Goal: Information Seeking & Learning: Check status

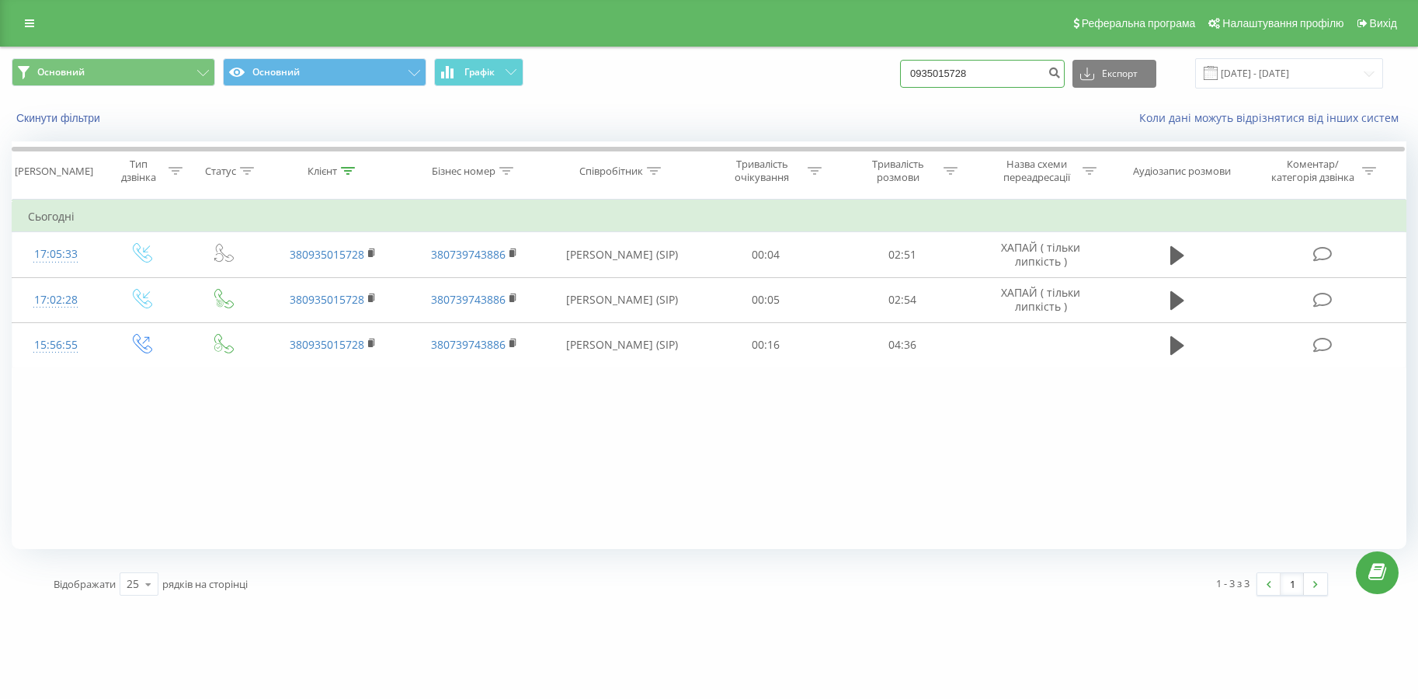
drag, startPoint x: 0, startPoint y: 0, endPoint x: 968, endPoint y: 77, distance: 971.1
click at [824, 75] on div "Основний Основний Графік 0935015728 Експорт .csv .xls .xlsx 20.05.2025 - 20.08.…" at bounding box center [709, 73] width 1394 height 30
paste input ") 903-03-"
click at [949, 74] on input "093) 903-03-28" at bounding box center [982, 74] width 165 height 28
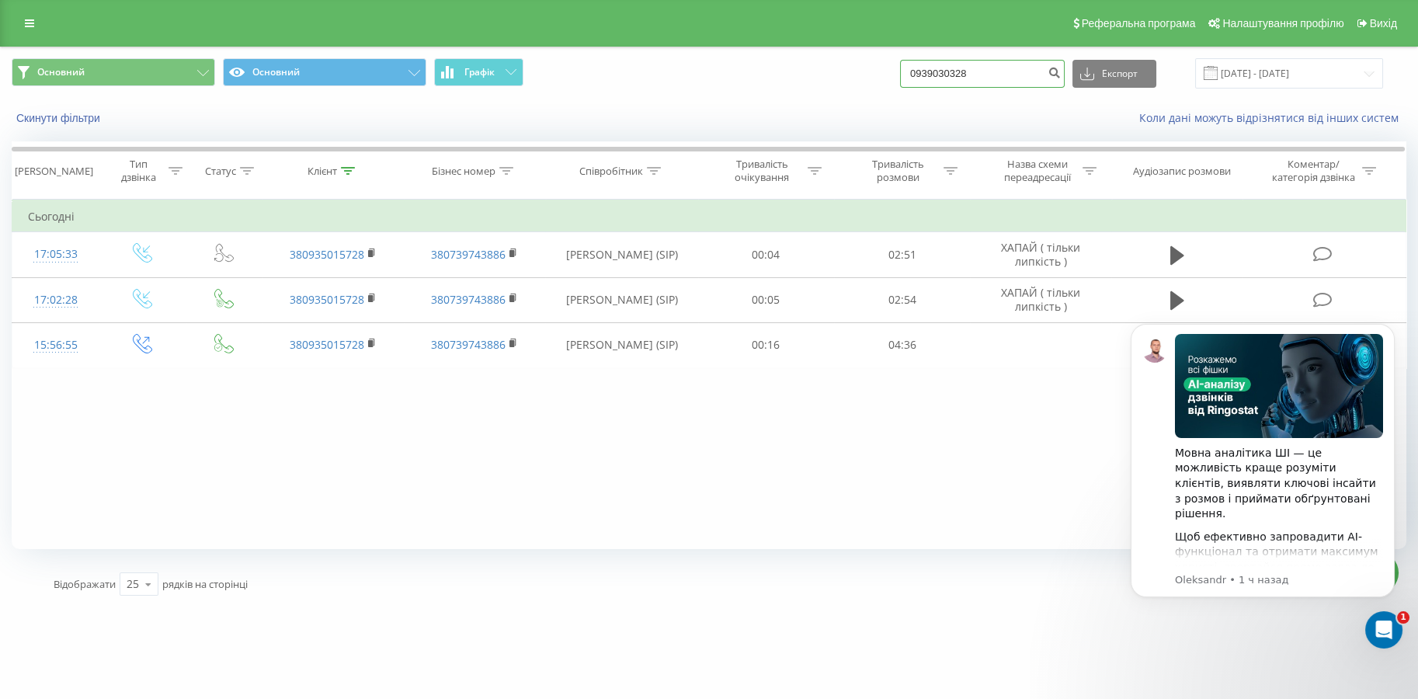
type input "0939030328"
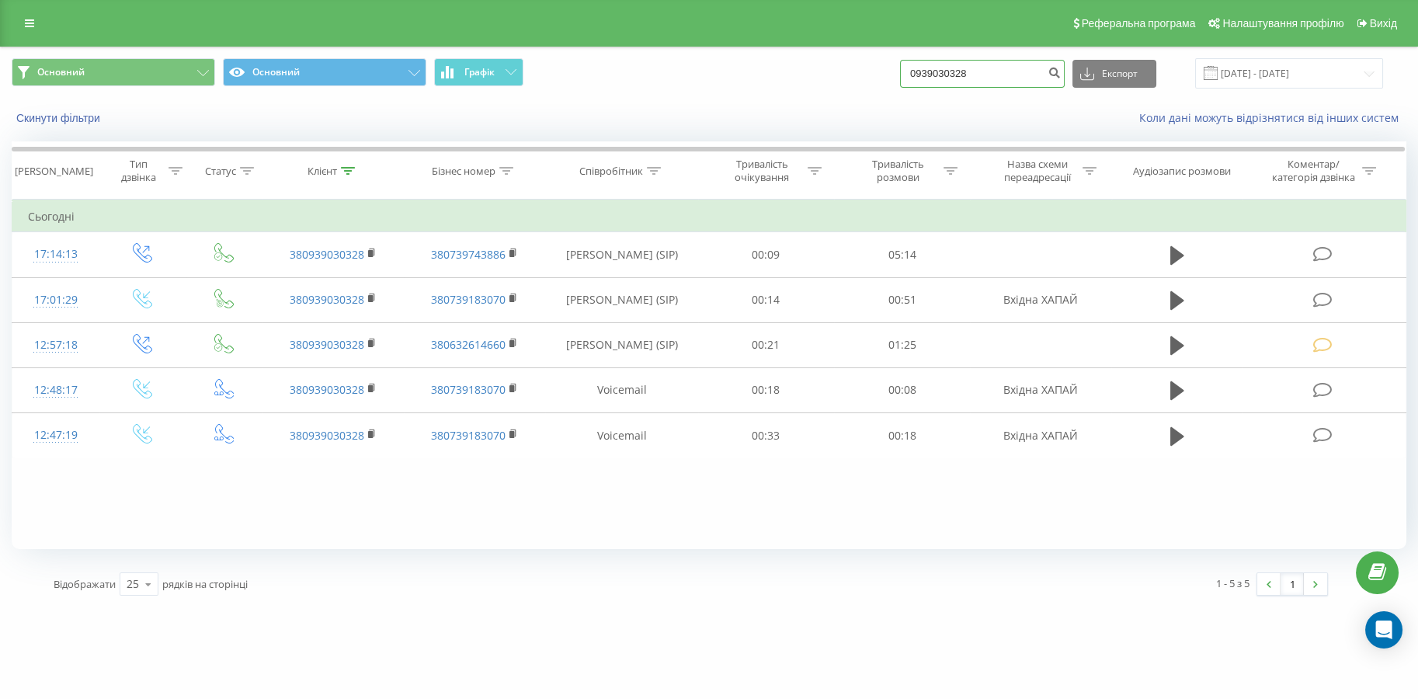
drag, startPoint x: 1009, startPoint y: 71, endPoint x: 808, endPoint y: 69, distance: 201.1
click at [808, 69] on div "Основний Основний Графік 0939030328 Експорт .csv .xls .xlsx 20.05.2025 - 20.08.…" at bounding box center [709, 73] width 1394 height 30
paste input "50157"
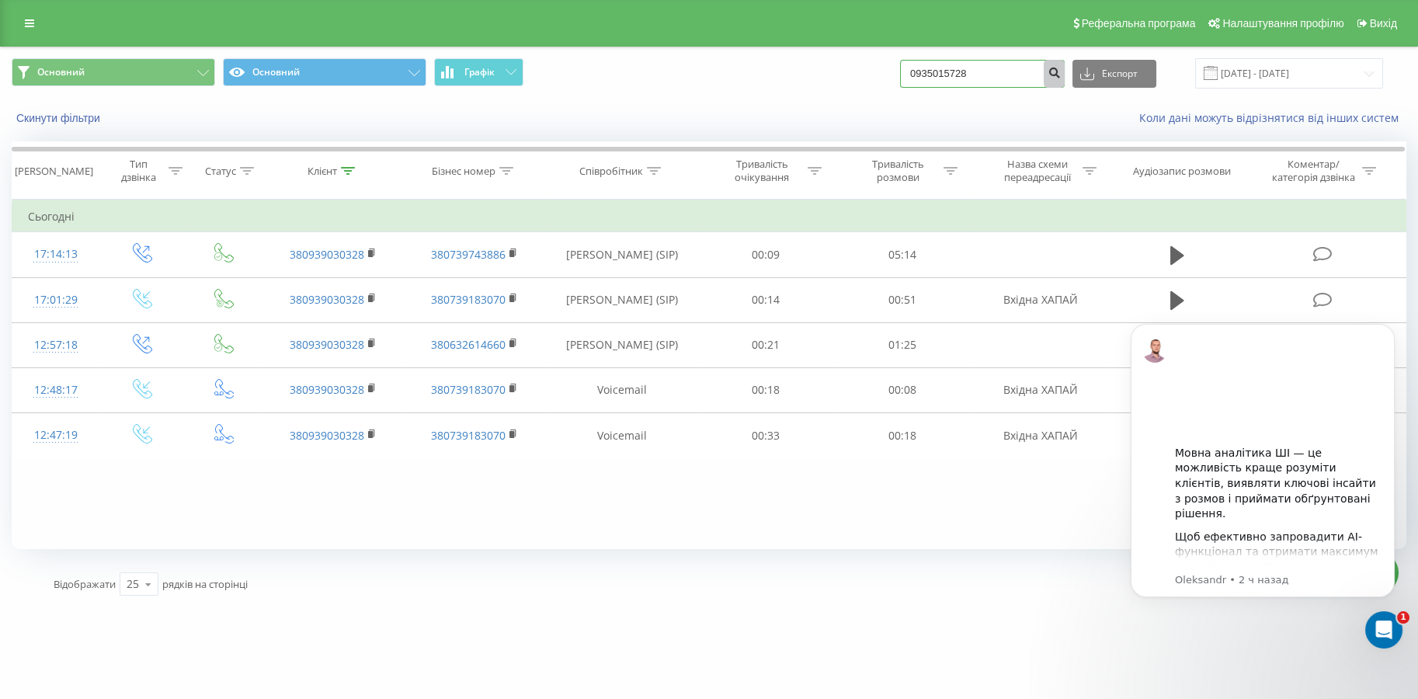
type input "0935015728"
click at [1060, 75] on icon "submit" at bounding box center [1053, 70] width 13 height 9
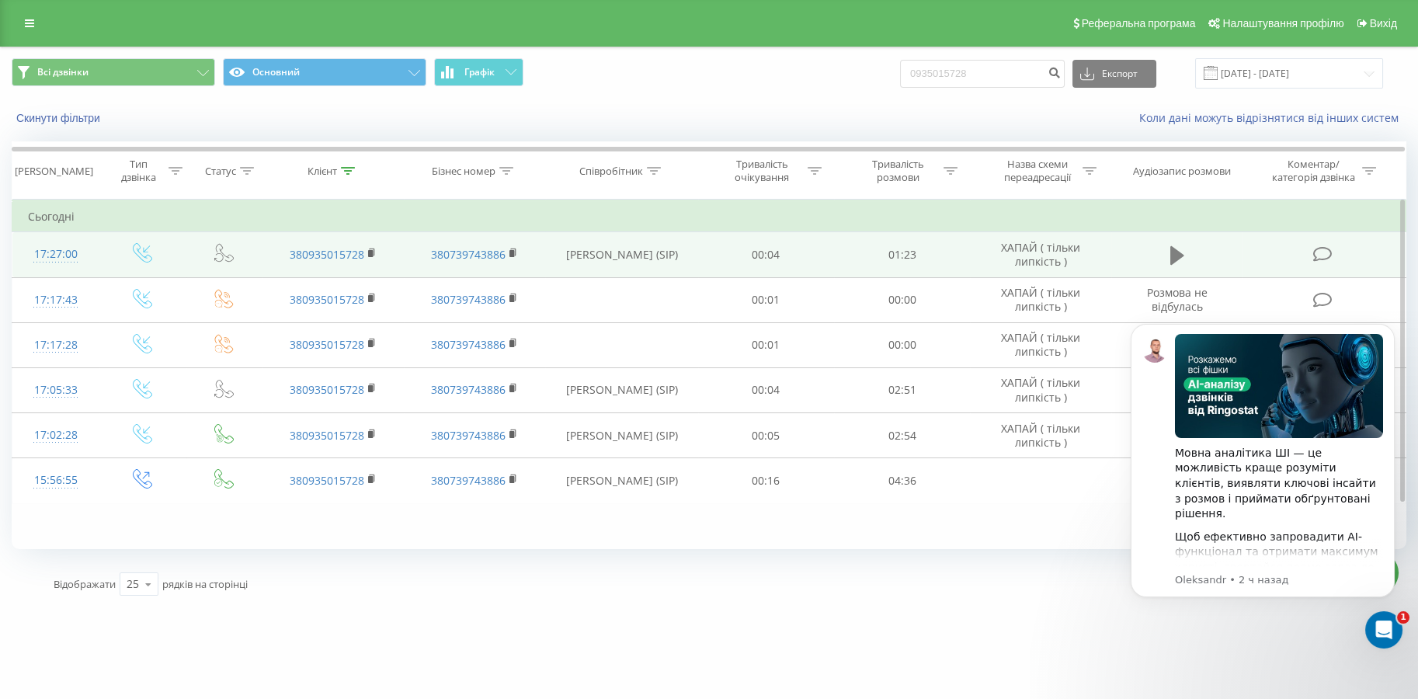
click at [1170, 255] on icon at bounding box center [1177, 256] width 14 height 22
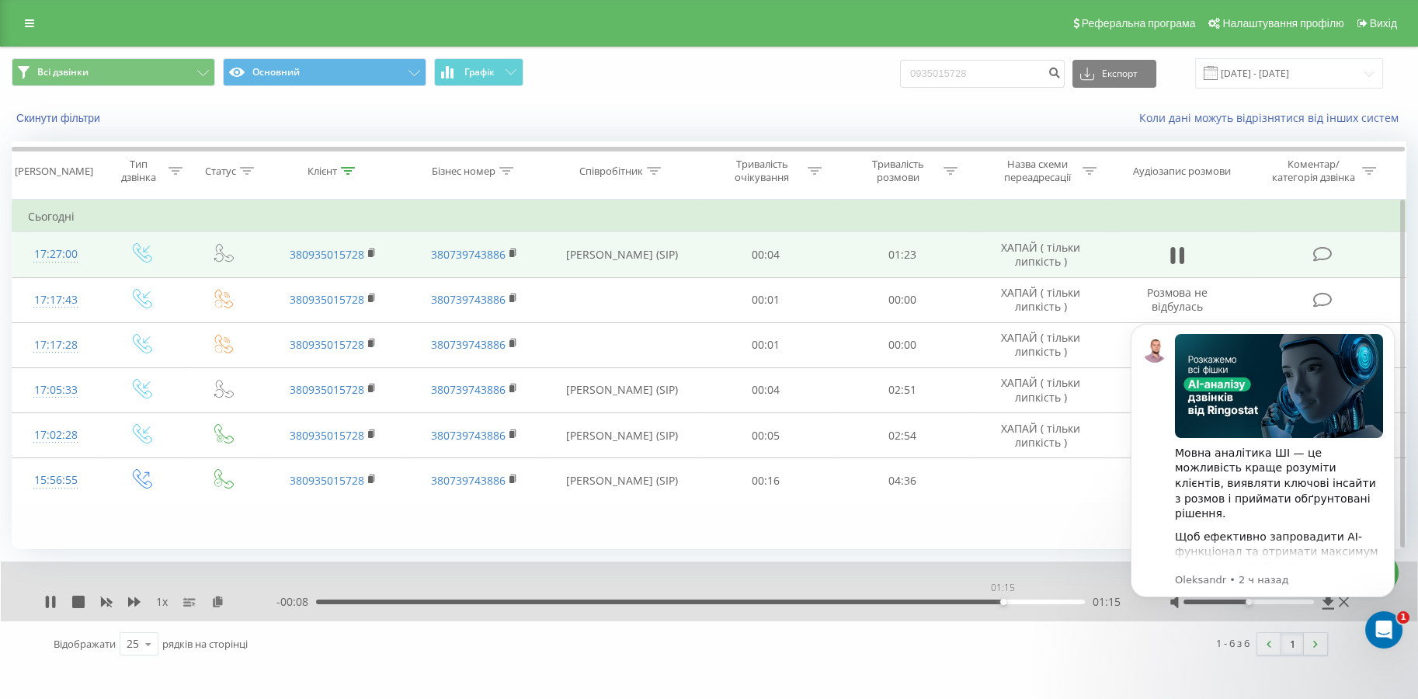
click at [1002, 602] on div "01:15" at bounding box center [700, 601] width 769 height 5
click at [972, 599] on div "01:18" at bounding box center [700, 601] width 769 height 5
click at [928, 600] on div "01:13" at bounding box center [700, 601] width 769 height 5
click at [899, 600] on div "01:04" at bounding box center [700, 601] width 769 height 5
click at [911, 605] on div "- 00:10 01:14 01:14" at bounding box center [703, 602] width 854 height 16
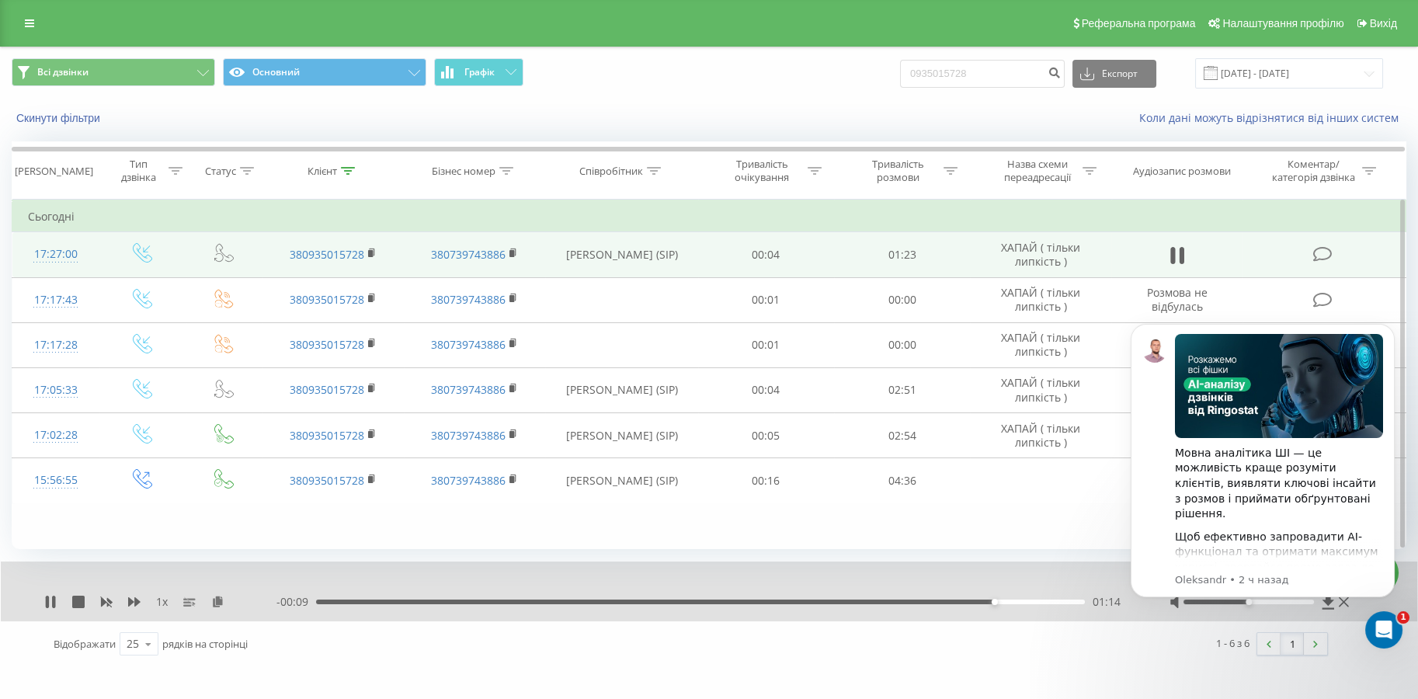
click at [913, 601] on div "01:14" at bounding box center [700, 601] width 769 height 5
click at [914, 597] on div "- 00:18 01:06 01:06" at bounding box center [703, 602] width 854 height 16
click at [54, 594] on div "1 x" at bounding box center [160, 602] width 232 height 16
click at [54, 599] on icon at bounding box center [53, 601] width 3 height 12
drag, startPoint x: 997, startPoint y: 69, endPoint x: 835, endPoint y: 80, distance: 162.6
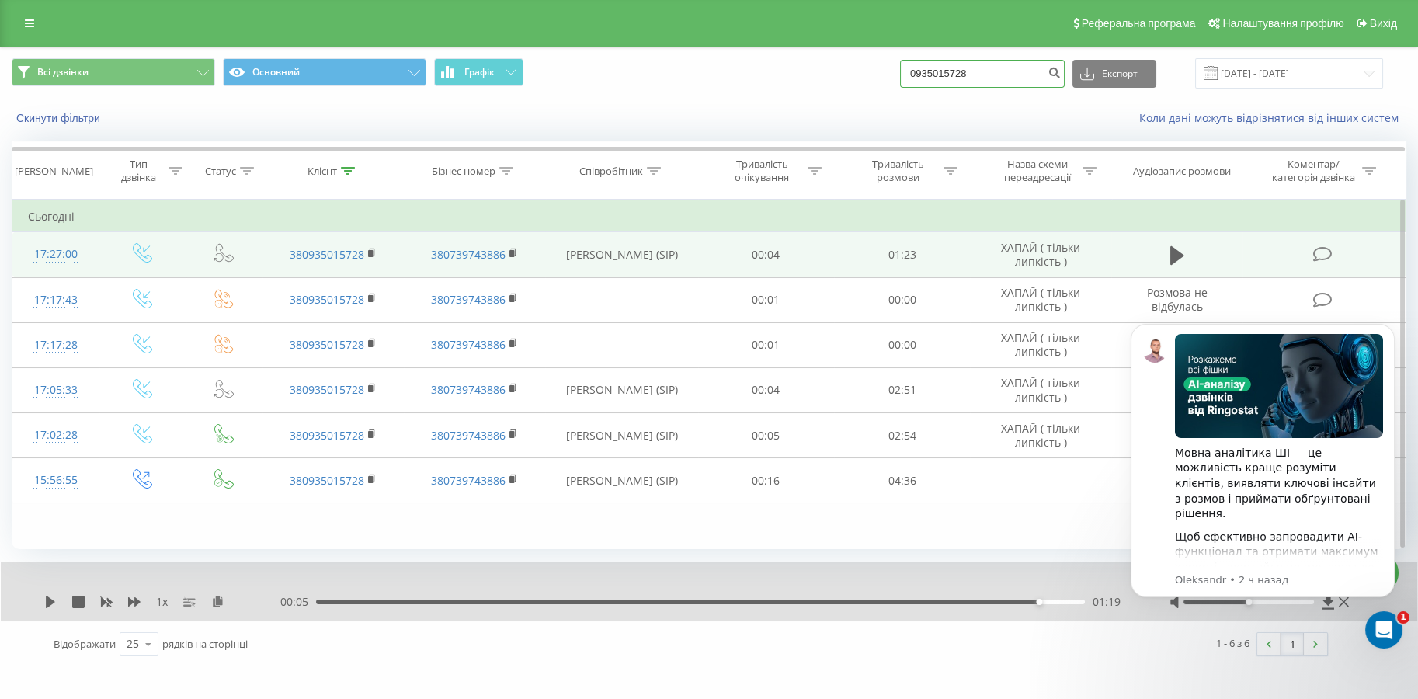
click at [835, 80] on div "Всі дзвінки Основний Графік 0935015728 Експорт .csv .xls .xlsx 20.05.2025 - 20.…" at bounding box center [709, 73] width 1394 height 30
paste input "90758550"
type input "0990758550"
click at [1060, 68] on icon "submit" at bounding box center [1053, 70] width 13 height 9
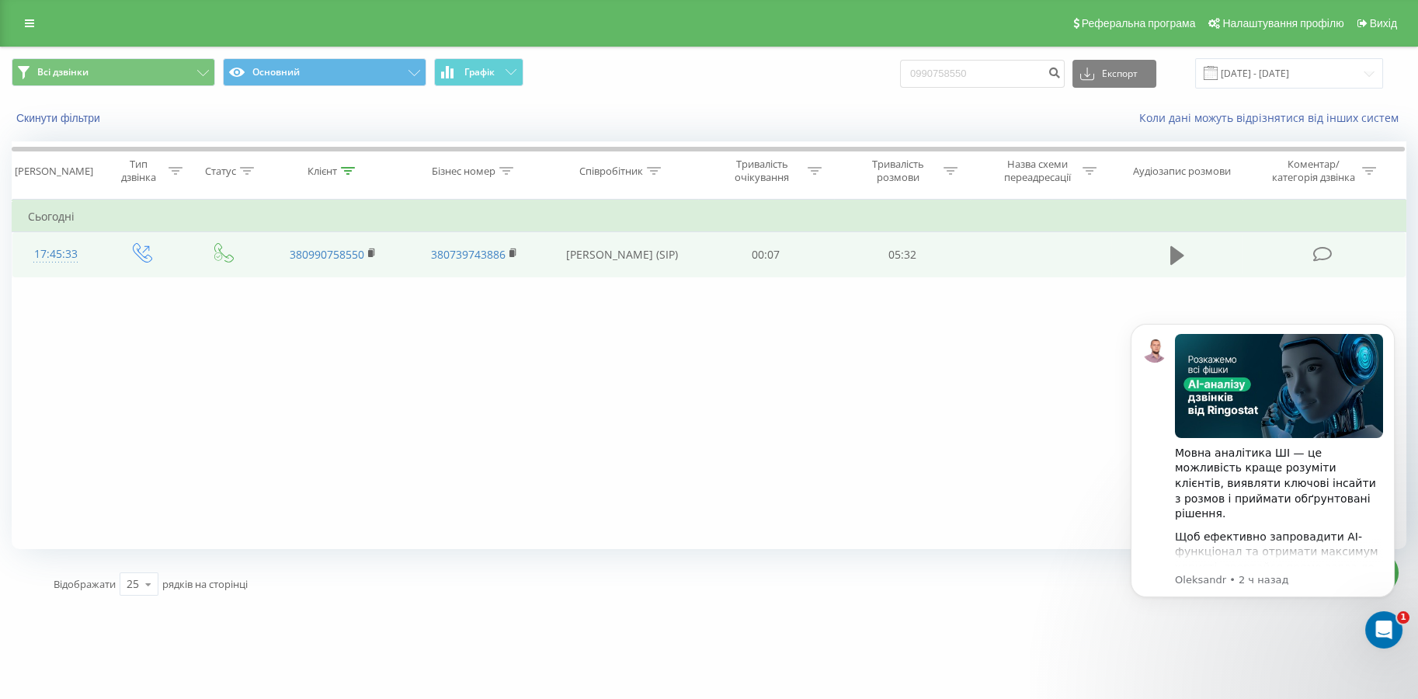
click at [1173, 252] on icon at bounding box center [1177, 255] width 14 height 19
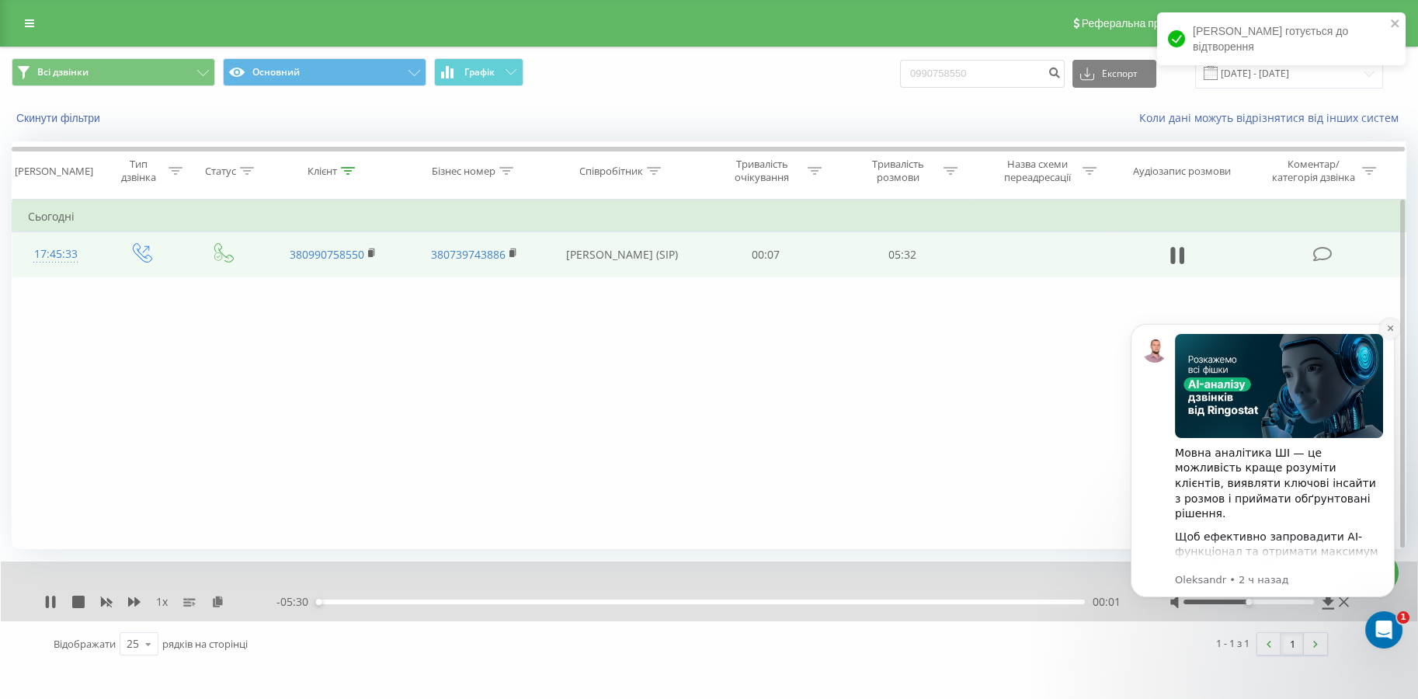
click at [1389, 324] on icon "Dismiss notification" at bounding box center [1390, 328] width 9 height 9
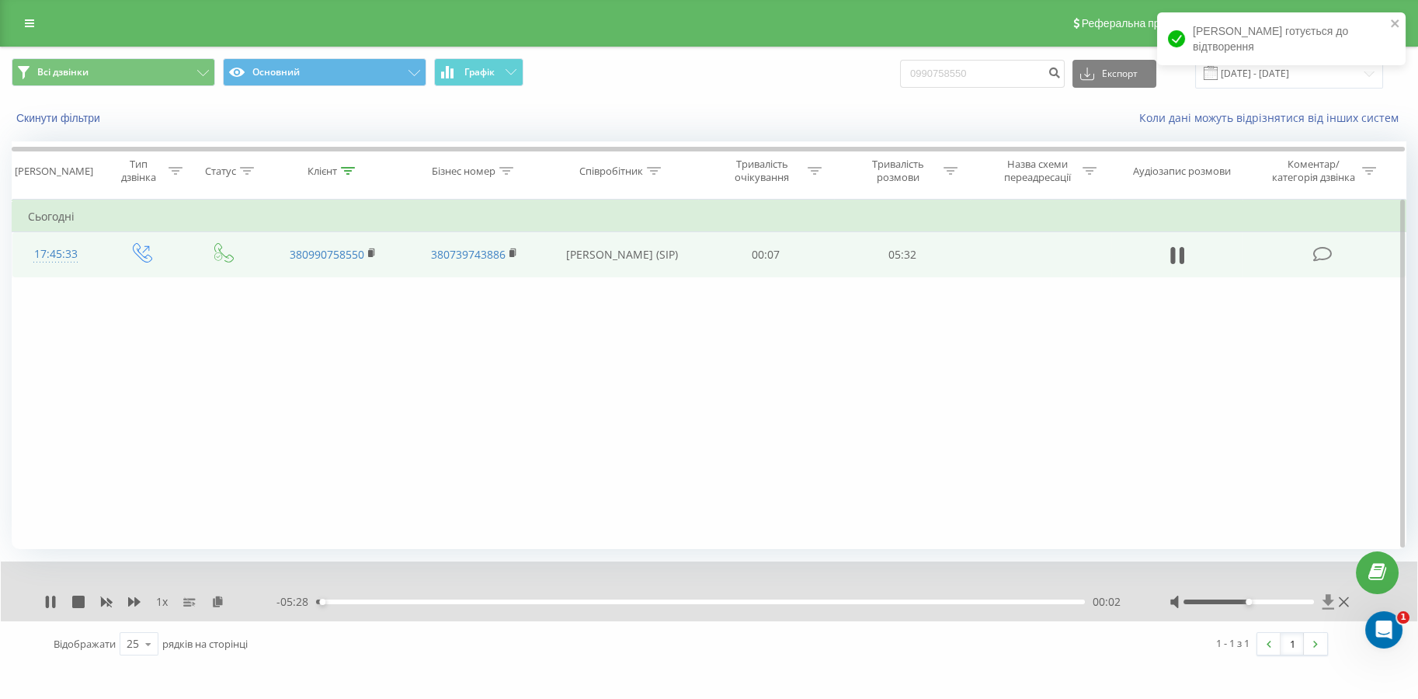
click at [1324, 599] on icon at bounding box center [1327, 602] width 13 height 16
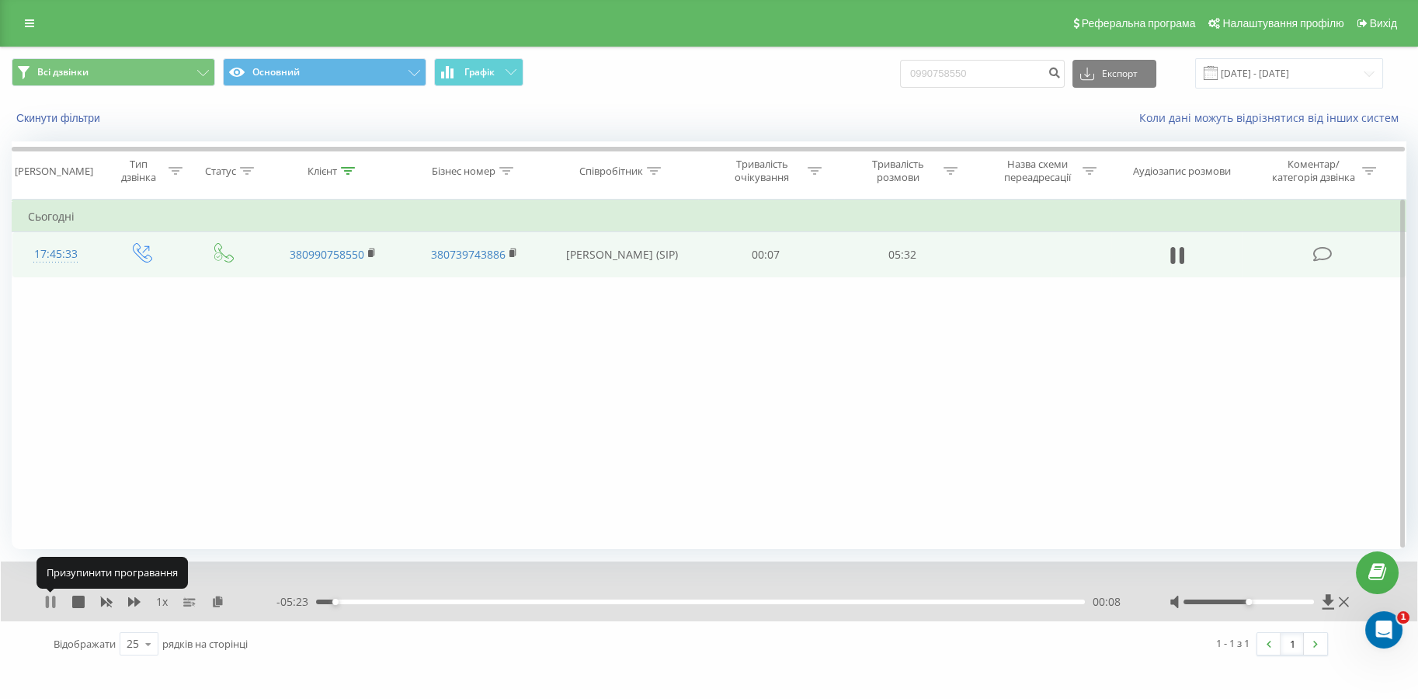
click at [46, 604] on icon at bounding box center [47, 601] width 3 height 12
drag, startPoint x: 970, startPoint y: 72, endPoint x: 890, endPoint y: 75, distance: 80.0
click at [890, 75] on div "Всі дзвінки Основний Графік 0990758550 Експорт .csv .xls .xlsx [DATE] - [DATE]" at bounding box center [709, 73] width 1394 height 30
click at [1178, 260] on icon at bounding box center [1177, 256] width 14 height 22
click at [1329, 599] on icon at bounding box center [1328, 601] width 12 height 15
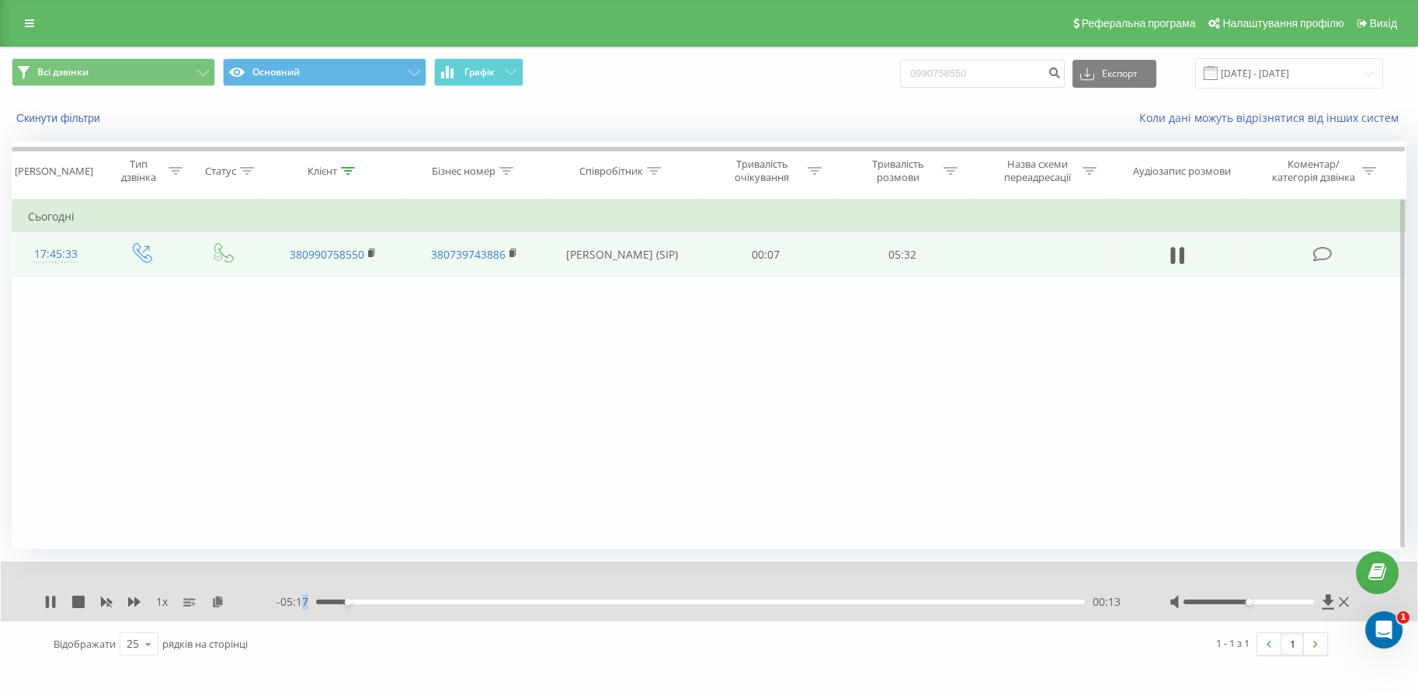
drag, startPoint x: 342, startPoint y: 604, endPoint x: 300, endPoint y: 604, distance: 41.1
click at [300, 604] on div "- 05:17 00:13 00:13" at bounding box center [703, 602] width 854 height 16
drag, startPoint x: 342, startPoint y: 602, endPoint x: 325, endPoint y: 602, distance: 17.1
click at [325, 602] on div "00:11" at bounding box center [700, 601] width 769 height 5
drag, startPoint x: 319, startPoint y: 602, endPoint x: 484, endPoint y: 602, distance: 164.6
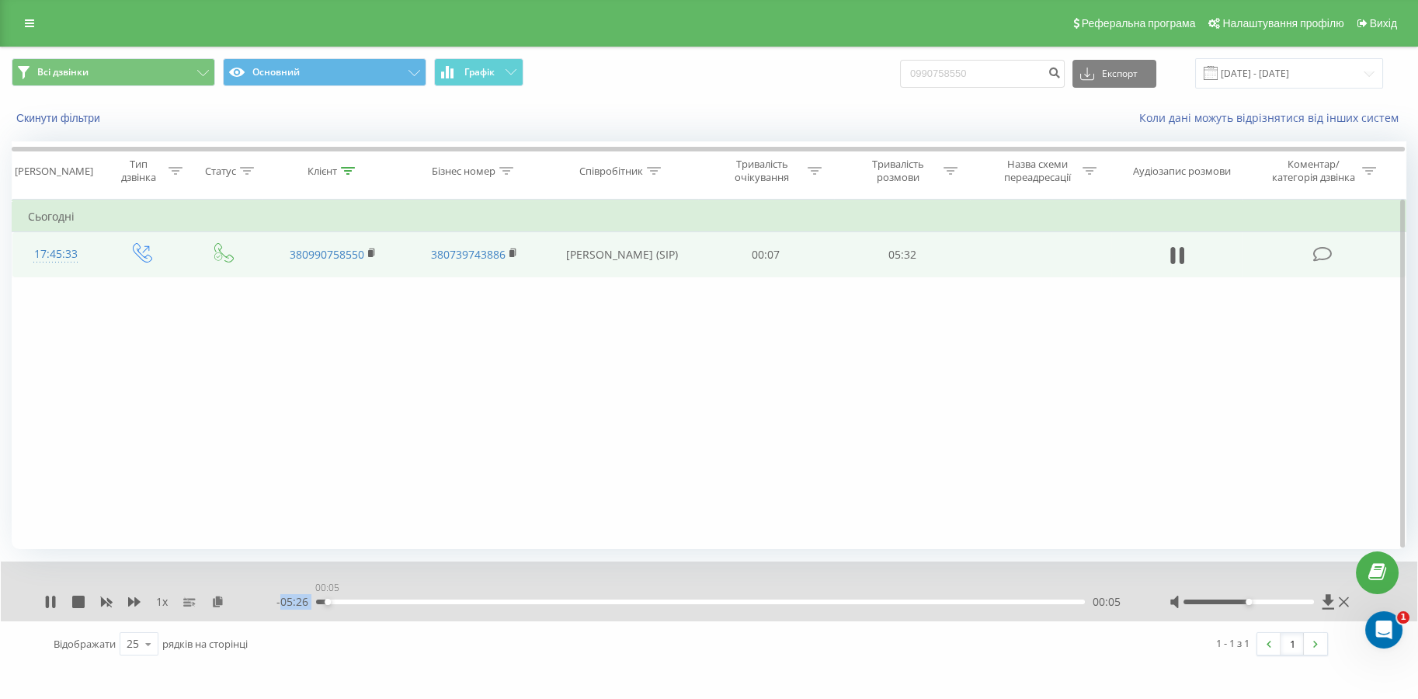
click at [484, 602] on div "00:05" at bounding box center [700, 601] width 769 height 5
drag, startPoint x: 495, startPoint y: 602, endPoint x: 726, endPoint y: 588, distance: 231.8
click at [498, 599] on div "01:17" at bounding box center [495, 602] width 6 height 6
click at [1064, 72] on button "submit" at bounding box center [1053, 74] width 21 height 28
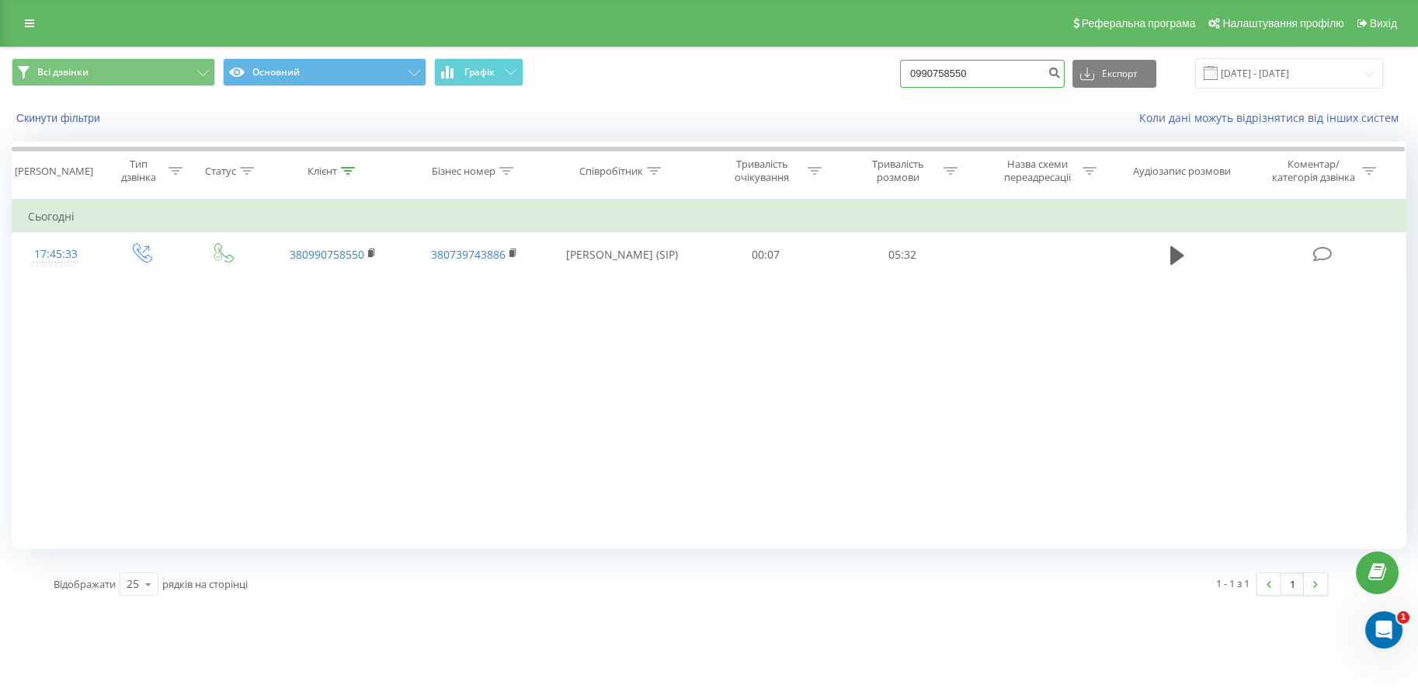
drag, startPoint x: 981, startPoint y: 71, endPoint x: 1042, endPoint y: 75, distance: 60.6
click at [869, 81] on div "Всі дзвінки Основний Графік 0990758550 Експорт .csv .xls .xlsx [DATE] - [DATE]" at bounding box center [709, 73] width 1394 height 30
paste input "35015728"
type input "0935015728"
click at [1060, 71] on icon "submit" at bounding box center [1053, 70] width 13 height 9
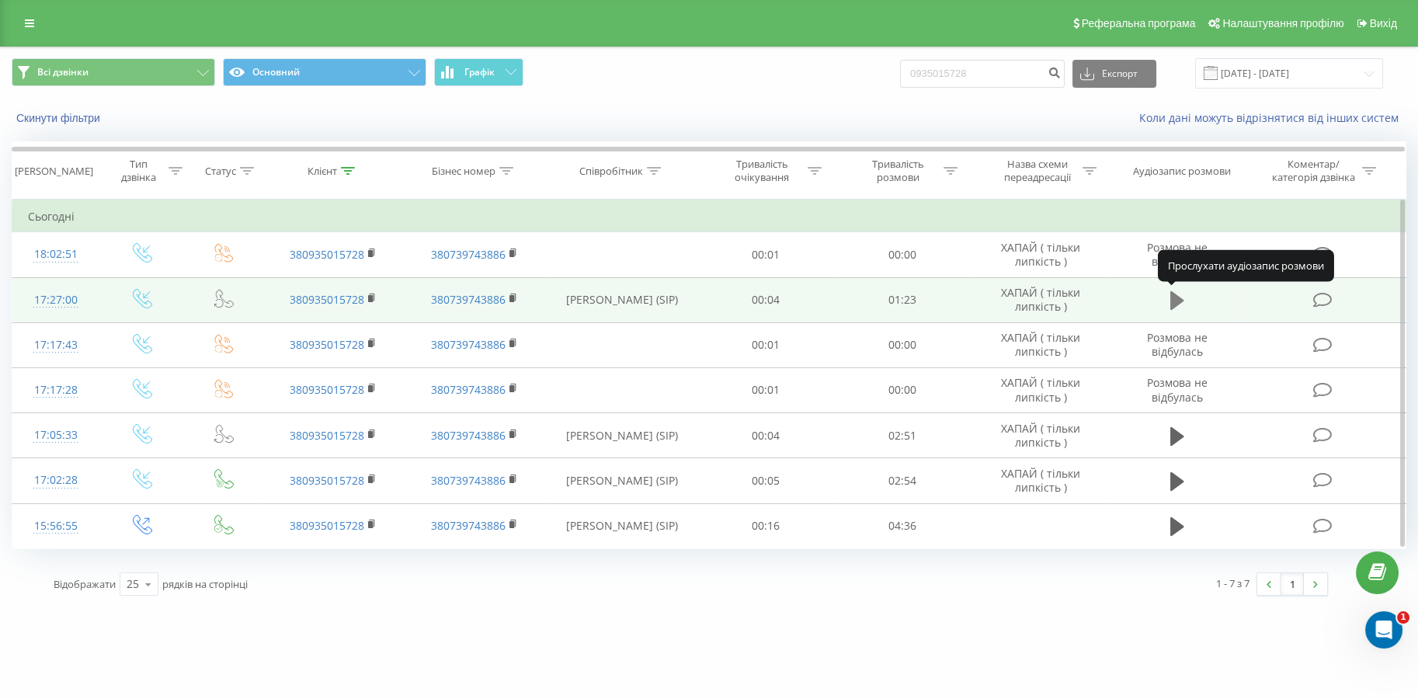
click at [1170, 306] on icon at bounding box center [1177, 301] width 14 height 22
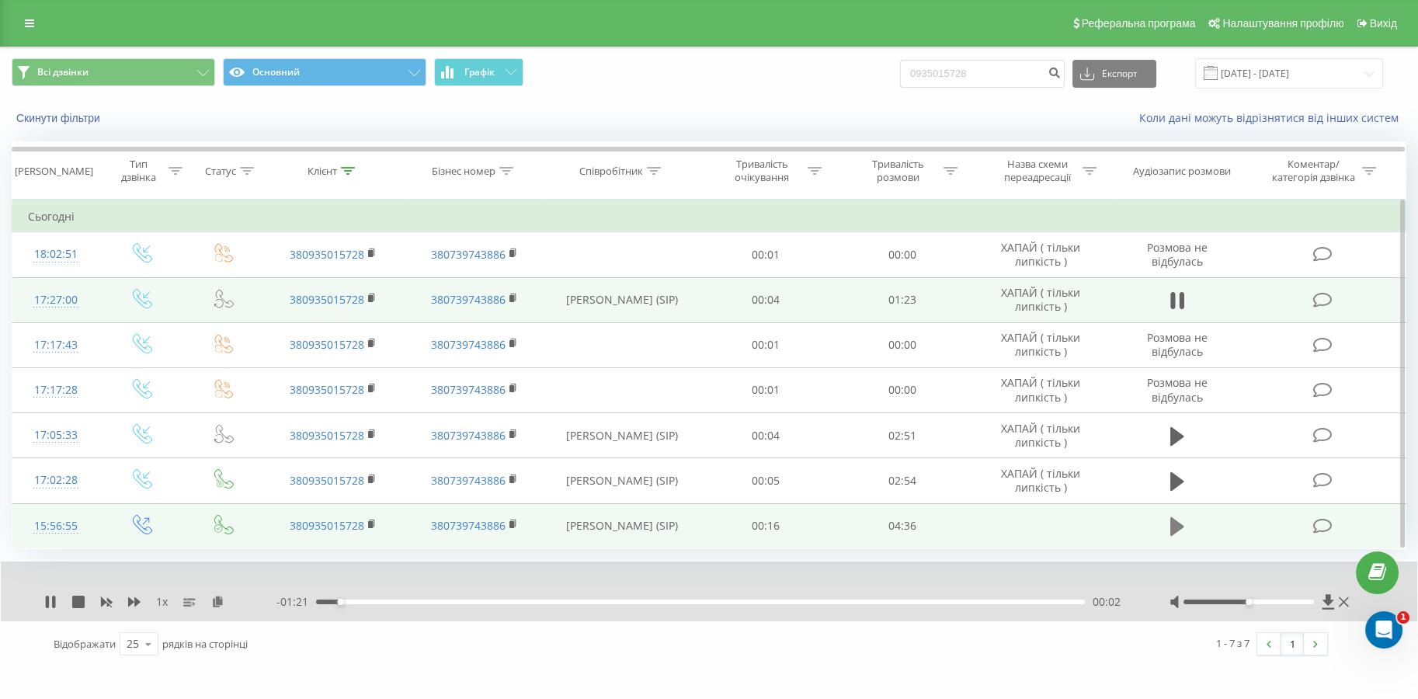
click at [1171, 535] on icon at bounding box center [1177, 526] width 14 height 22
click at [372, 604] on div "- 04:27 00:03 00:03" at bounding box center [703, 602] width 854 height 16
click at [370, 601] on div "00:19" at bounding box center [700, 601] width 769 height 5
click at [440, 595] on div "- 04:10 00:19 00:19" at bounding box center [703, 602] width 854 height 16
click at [441, 602] on div "00:44" at bounding box center [700, 601] width 769 height 5
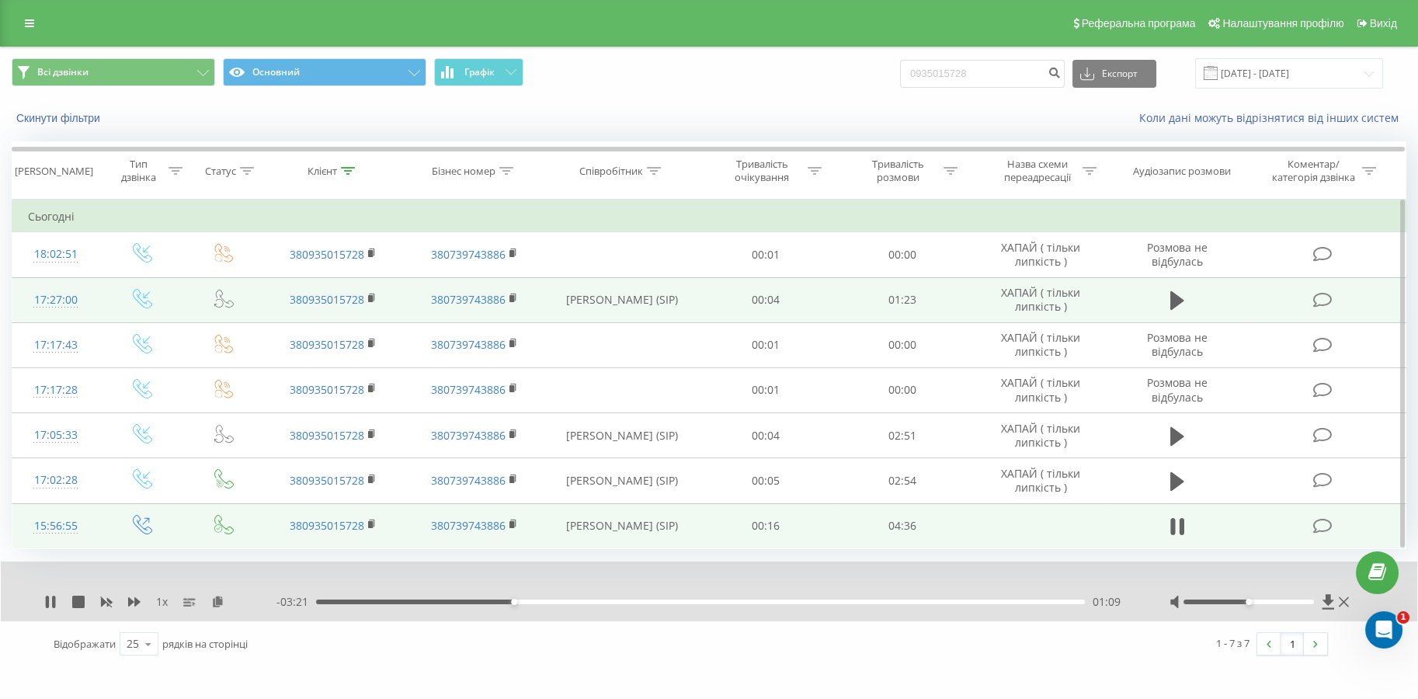
click at [465, 602] on div "01:09" at bounding box center [700, 601] width 769 height 5
click at [443, 602] on div "00:55" at bounding box center [700, 601] width 769 height 5
click at [418, 602] on div "00:36" at bounding box center [700, 601] width 769 height 5
click at [778, 108] on div "Всі дзвінки Основний Графік 0935015728 Експорт .csv .xls .xlsx 20.05.2025 - 20.…" at bounding box center [709, 91] width 1416 height 89
type input "0990758550"
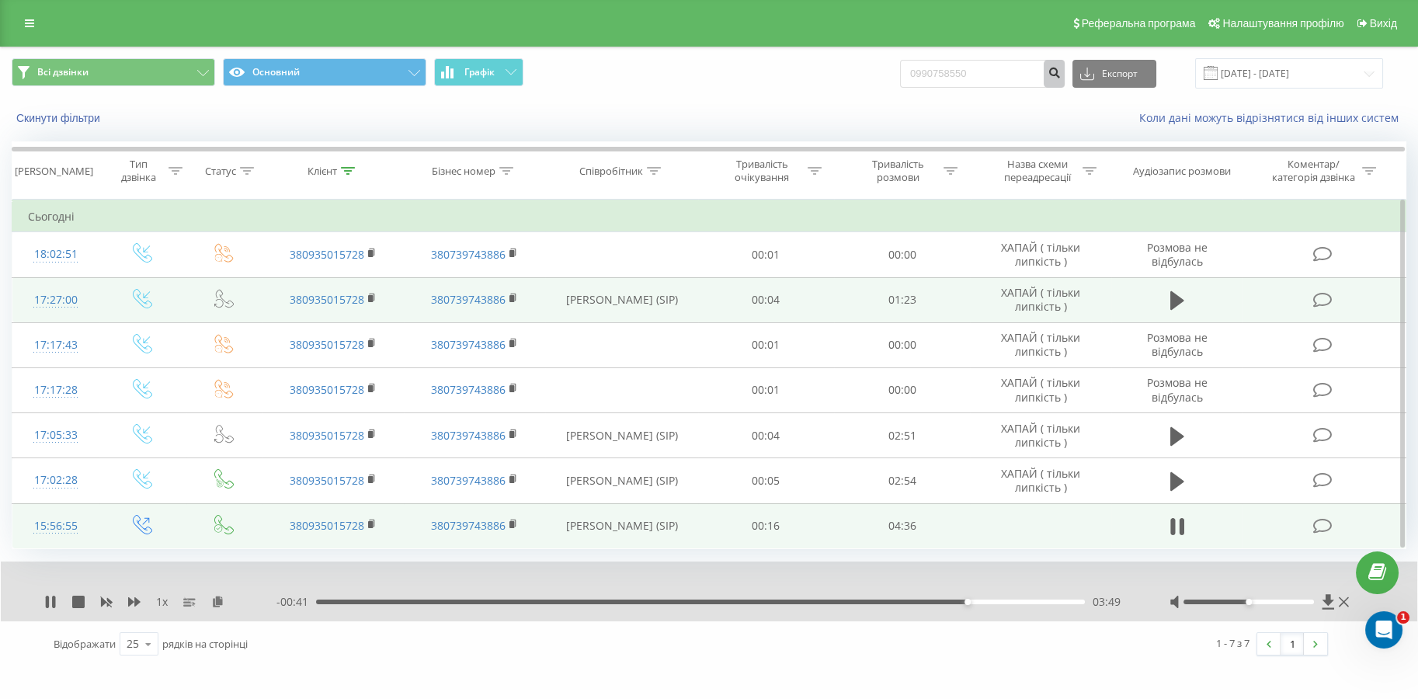
click at [1060, 81] on button "submit" at bounding box center [1053, 74] width 21 height 28
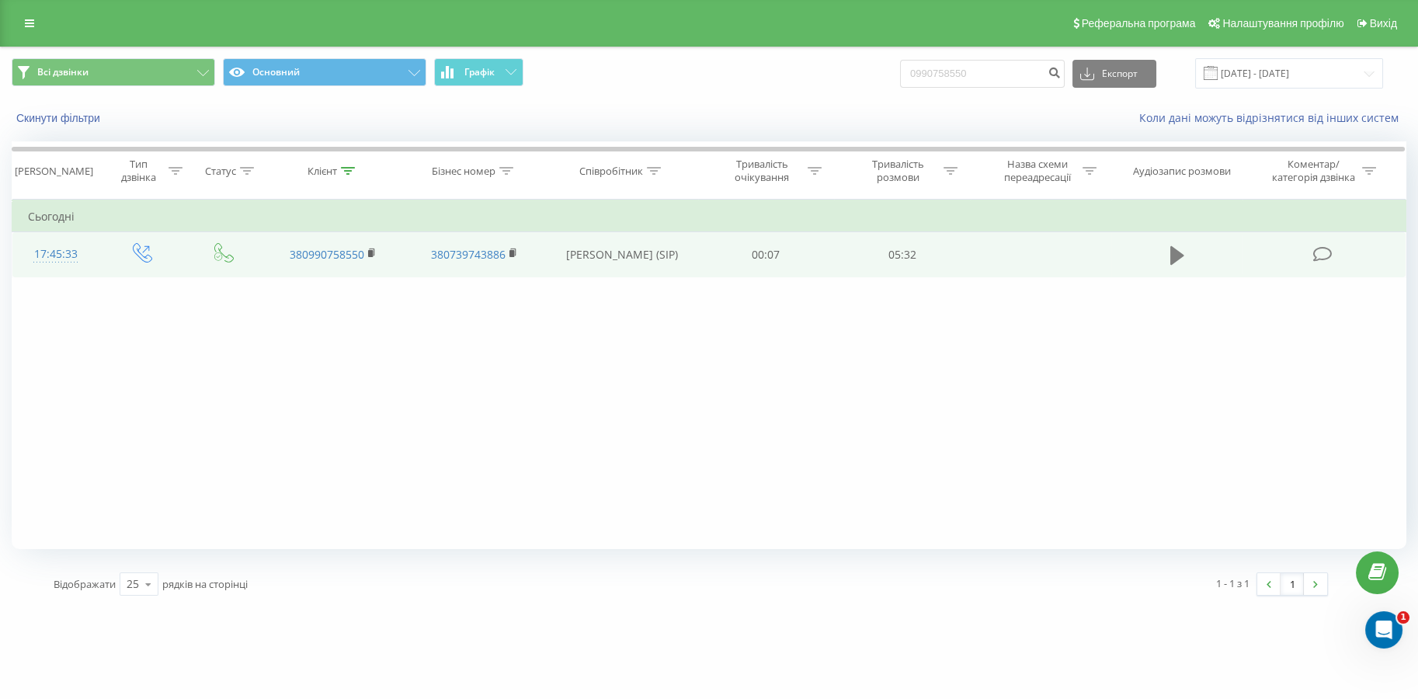
click at [1172, 255] on icon at bounding box center [1177, 255] width 14 height 19
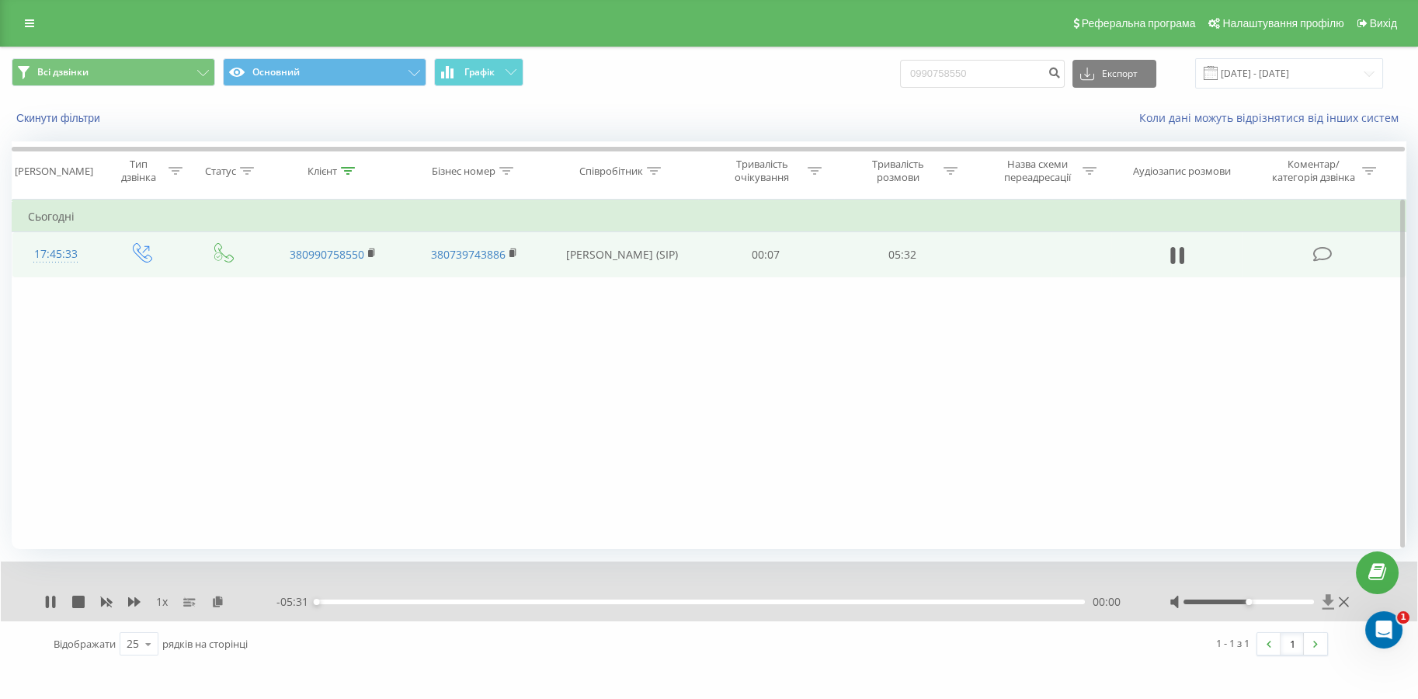
click at [1332, 606] on icon at bounding box center [1327, 602] width 13 height 16
click at [50, 599] on icon at bounding box center [50, 601] width 12 height 12
drag, startPoint x: 989, startPoint y: 68, endPoint x: 683, endPoint y: 26, distance: 308.8
click at [789, 85] on div "Всі дзвінки Основний Графік 0990758550 Експорт .csv .xls .xlsx [DATE] - [DATE]" at bounding box center [709, 73] width 1394 height 30
click at [997, 78] on input "0990758550" at bounding box center [982, 74] width 165 height 28
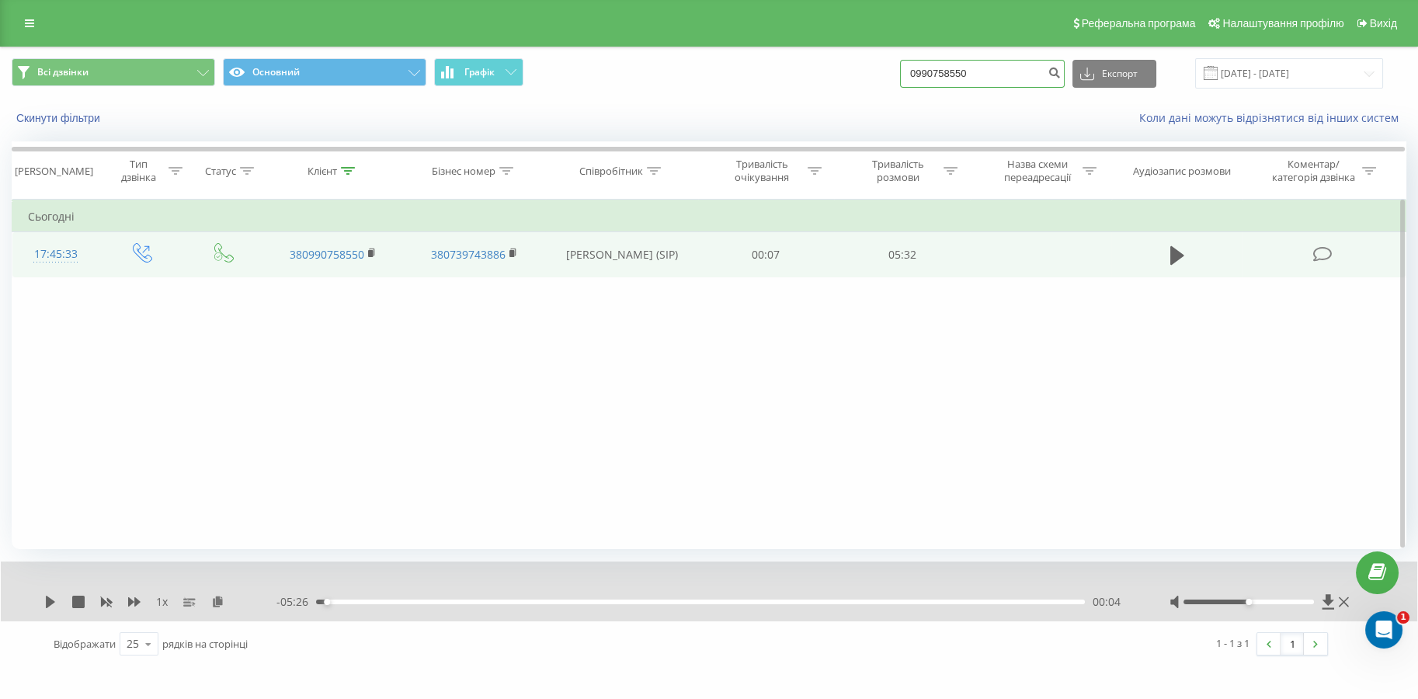
drag, startPoint x: 997, startPoint y: 78, endPoint x: 777, endPoint y: 96, distance: 220.4
click at [778, 96] on div "Всі дзвінки Основний Графік 0990758550 Експорт .csv .xls .xlsx [DATE] - [DATE]" at bounding box center [709, 73] width 1416 height 52
click at [843, 58] on div "Всі дзвінки Основний Графік 0990758550 Експорт .csv .xls .xlsx [DATE] - [DATE]" at bounding box center [709, 73] width 1394 height 30
click at [960, 70] on input "0990758550" at bounding box center [982, 74] width 165 height 28
drag, startPoint x: 991, startPoint y: 74, endPoint x: 910, endPoint y: 75, distance: 81.5
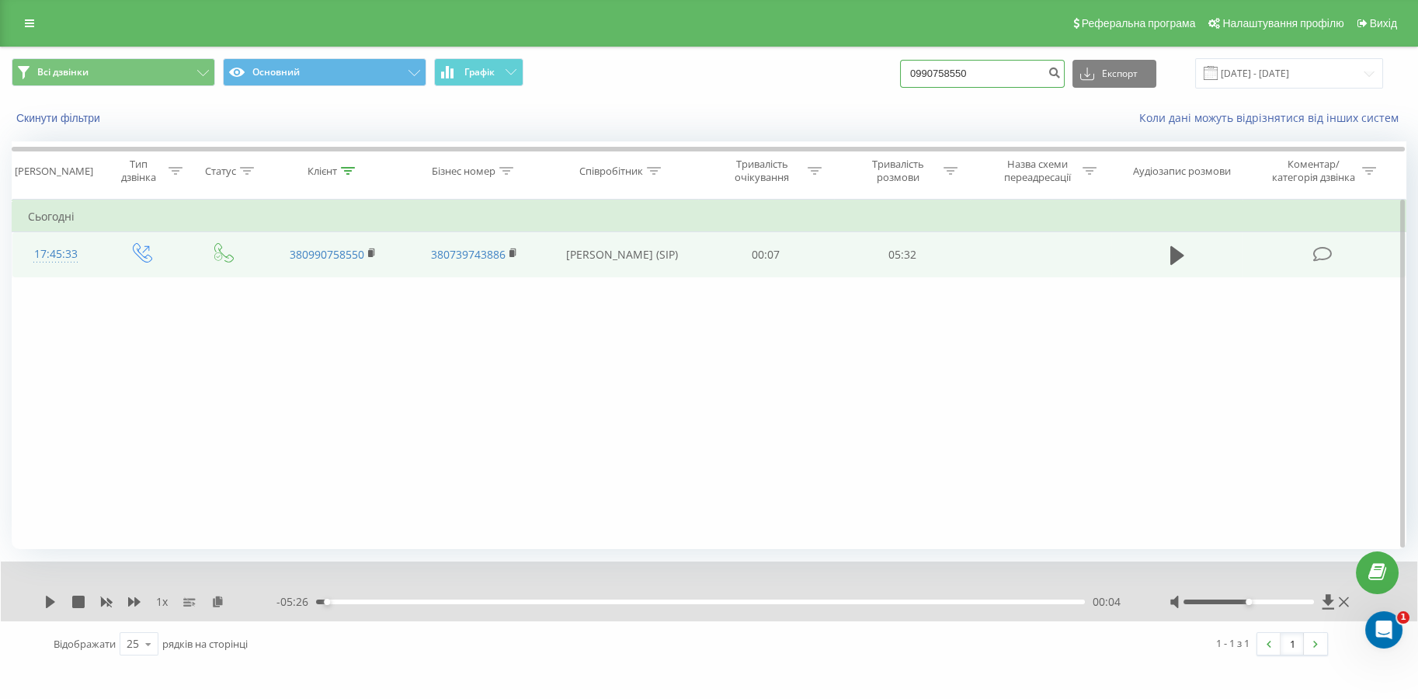
click at [910, 75] on div "Всі дзвінки Основний Графік 0990758550 Експорт .csv .xls .xlsx [DATE] - [DATE]" at bounding box center [709, 73] width 1394 height 30
click at [1019, 71] on input "0990758550" at bounding box center [982, 74] width 165 height 28
drag, startPoint x: 1019, startPoint y: 71, endPoint x: 804, endPoint y: 78, distance: 214.3
click at [804, 78] on div "Всі дзвінки Основний Графік 0990758550 Експорт .csv .xls .xlsx [DATE] - [DATE]" at bounding box center [709, 73] width 1394 height 30
